Goal: Transaction & Acquisition: Purchase product/service

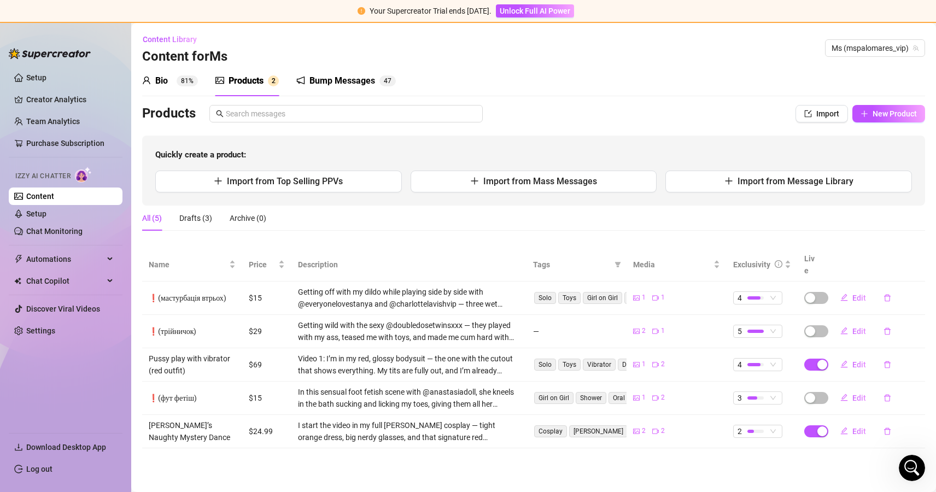
scroll to position [456, 0]
click at [85, 147] on link "Purchase Subscription" at bounding box center [69, 142] width 87 height 17
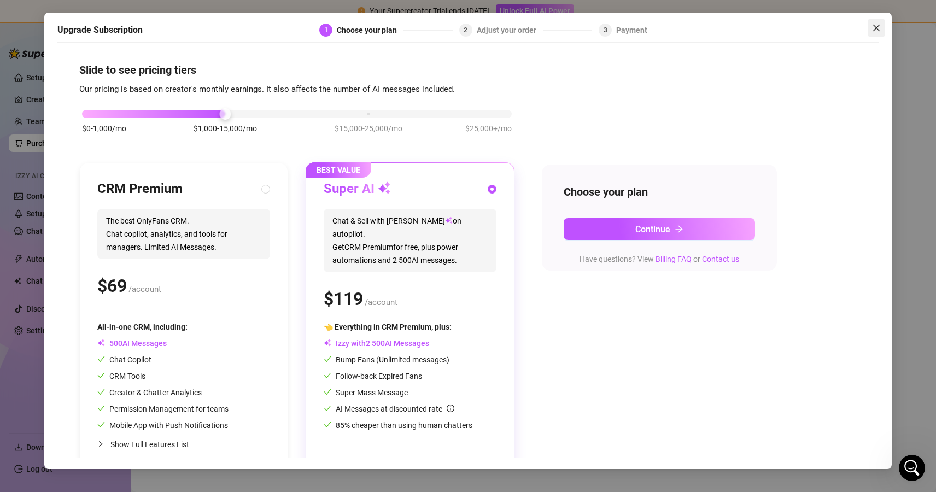
click at [876, 27] on icon "close" at bounding box center [876, 27] width 7 height 7
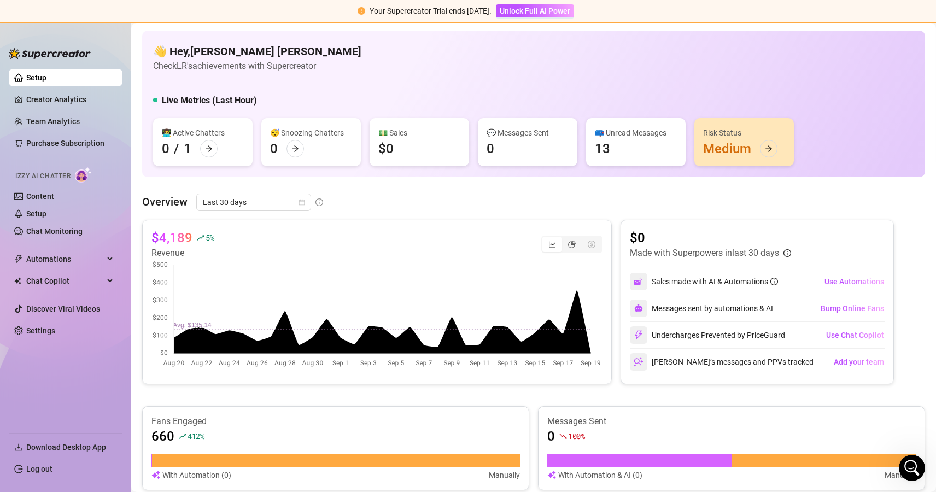
scroll to position [456, 0]
